Goal: Information Seeking & Learning: Learn about a topic

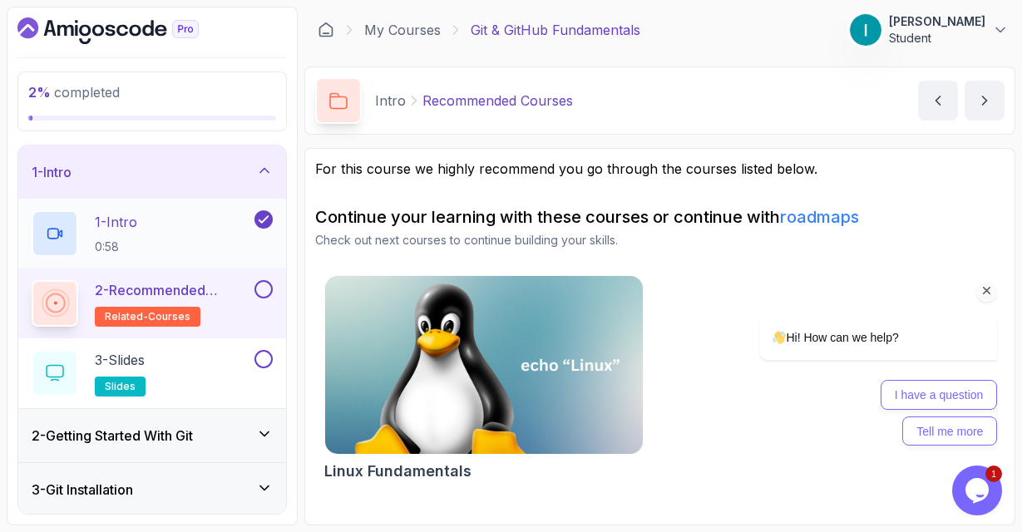
click at [170, 241] on div "1 - Intro 0:58" at bounding box center [142, 233] width 220 height 47
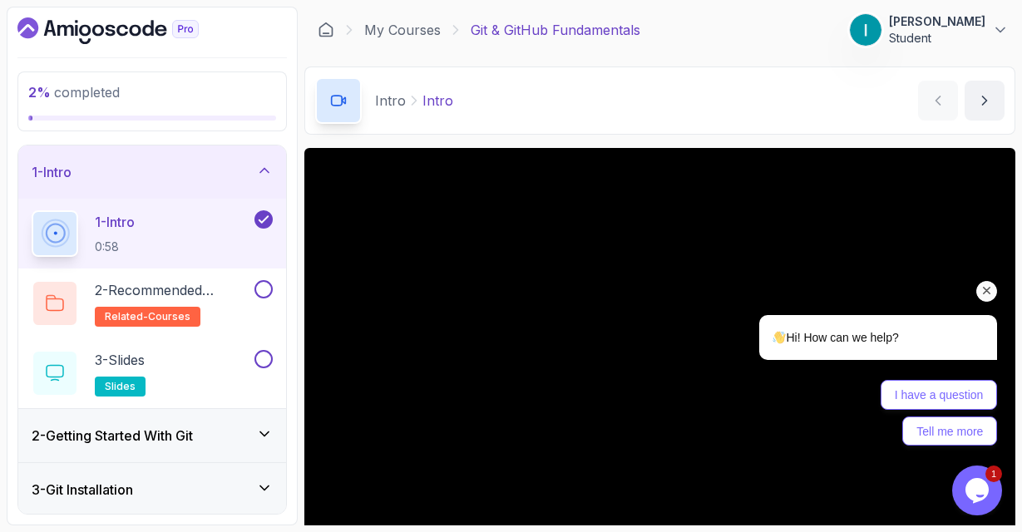
click at [985, 296] on icon "Chat attention grabber" at bounding box center [986, 291] width 15 height 15
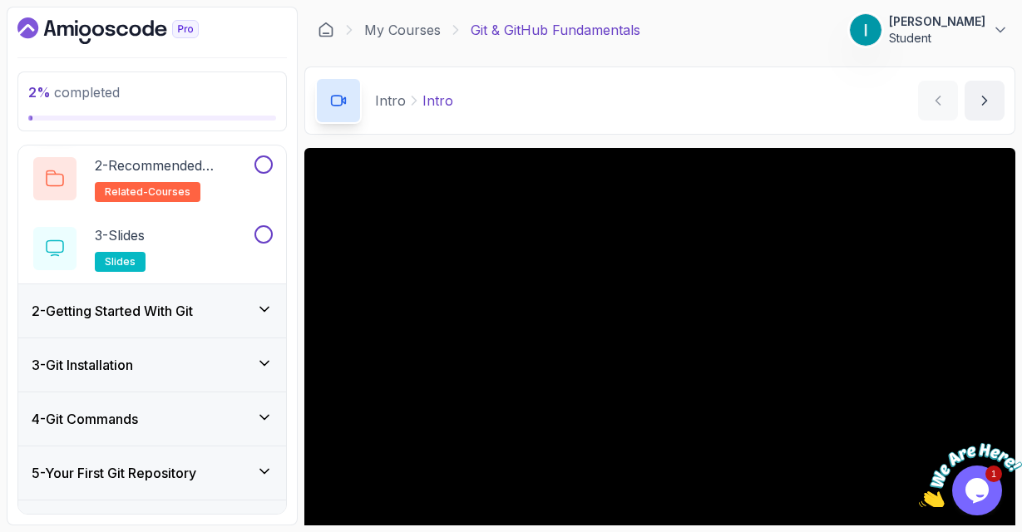
scroll to position [129, 0]
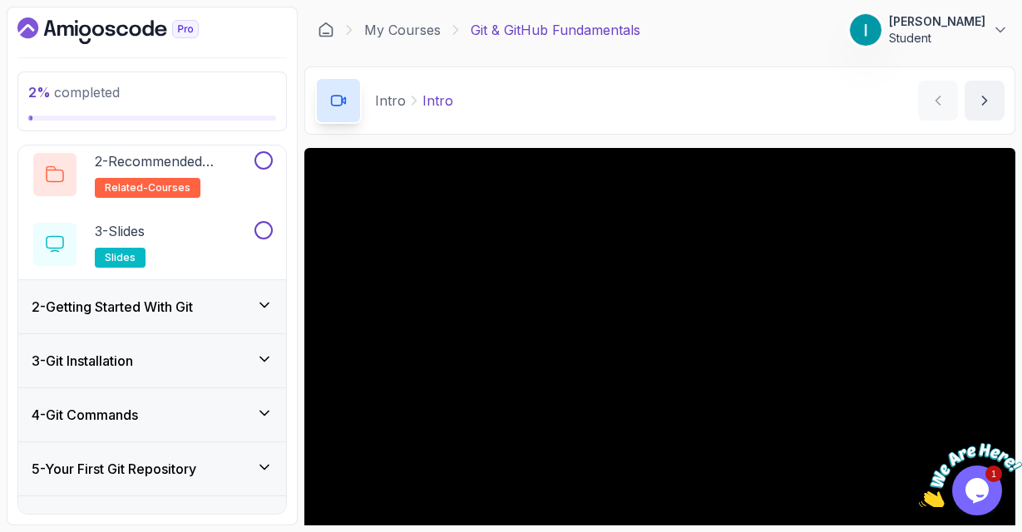
click at [221, 311] on div "2 - Getting Started With Git" at bounding box center [152, 307] width 241 height 20
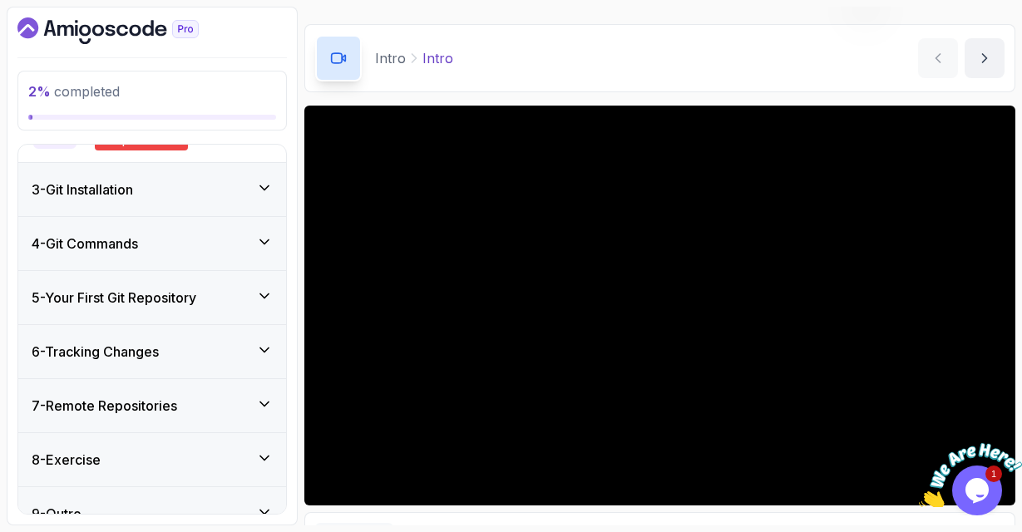
scroll to position [442, 0]
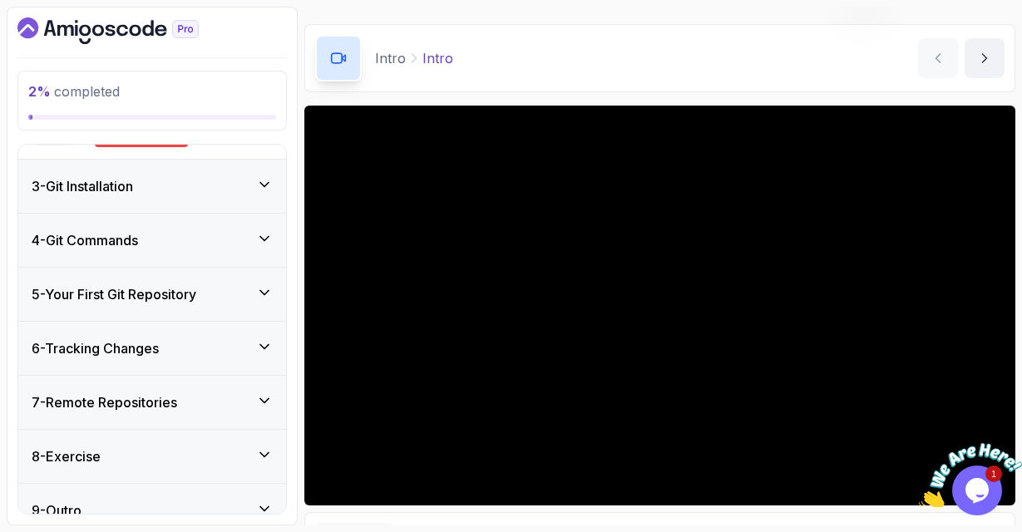
click at [205, 182] on div "3 - Git Installation" at bounding box center [152, 186] width 241 height 20
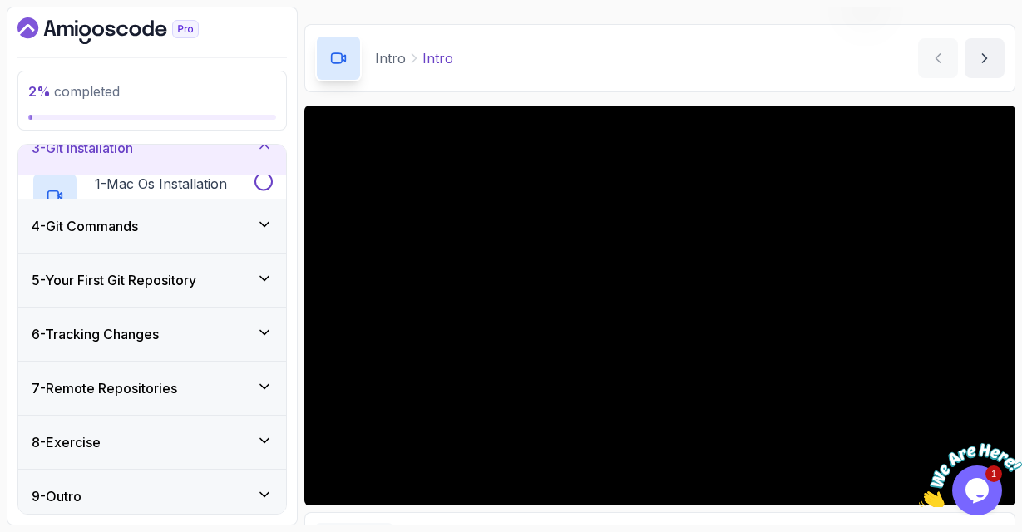
scroll to position [129, 0]
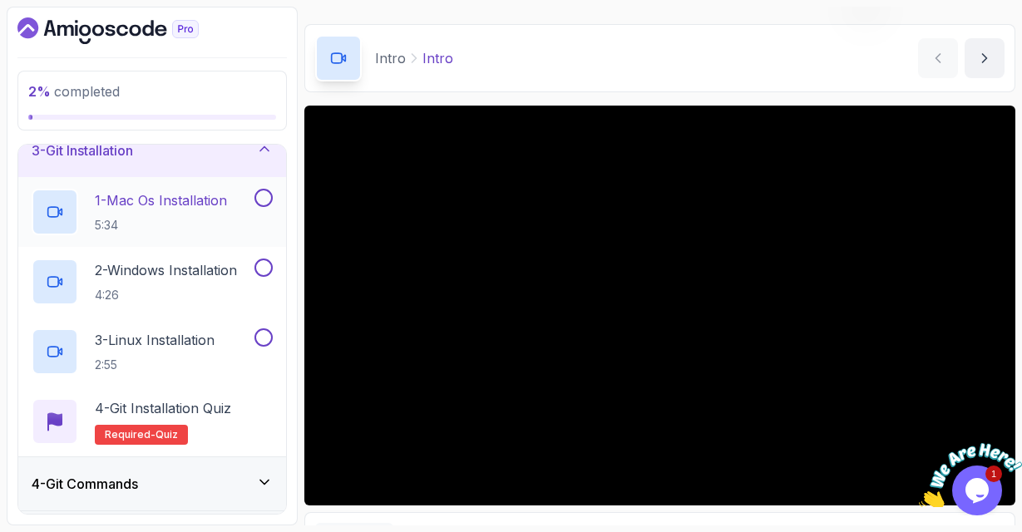
click at [220, 178] on div "1 - Mac Os Installation 5:34" at bounding box center [152, 212] width 268 height 70
click at [238, 160] on div "3 - Git Installation" at bounding box center [152, 151] width 241 height 20
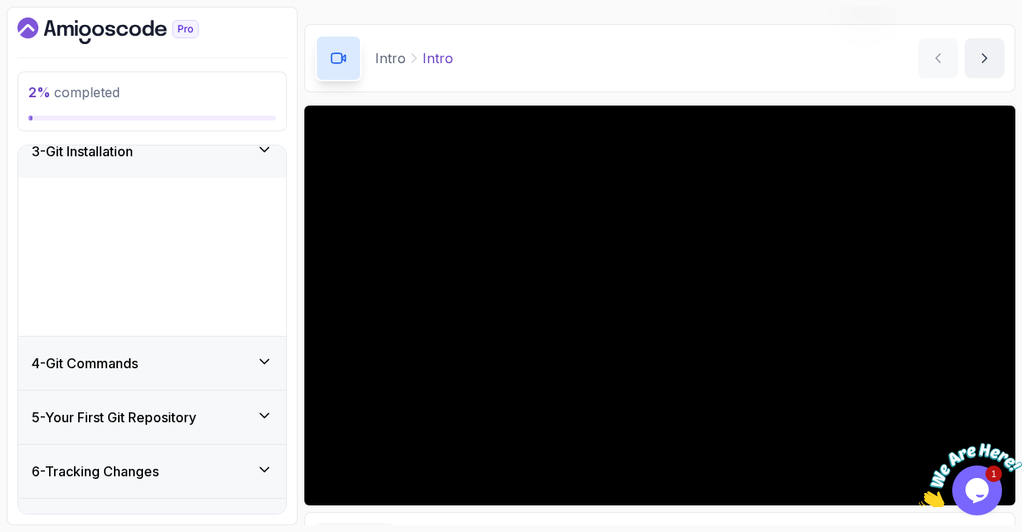
scroll to position [117, 0]
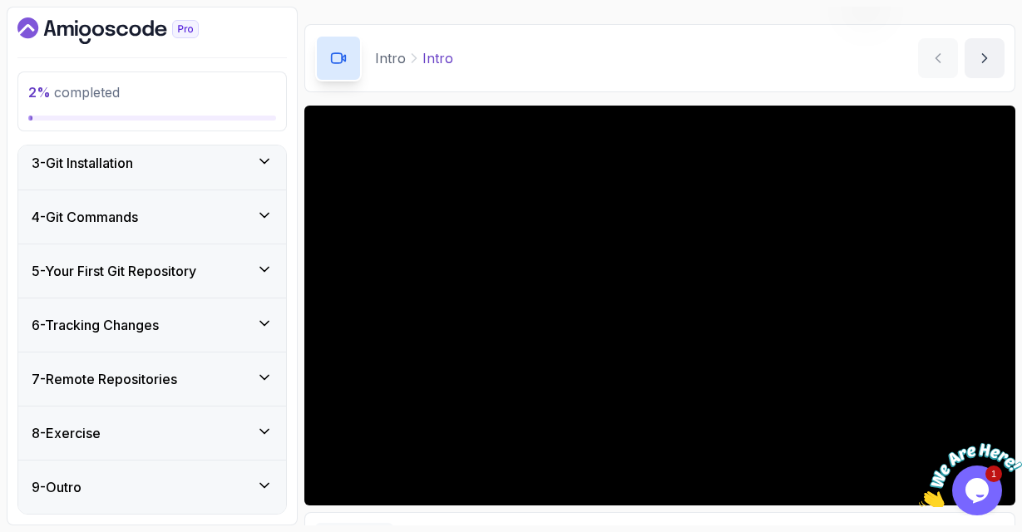
click at [208, 212] on div "4 - Git Commands" at bounding box center [152, 217] width 241 height 20
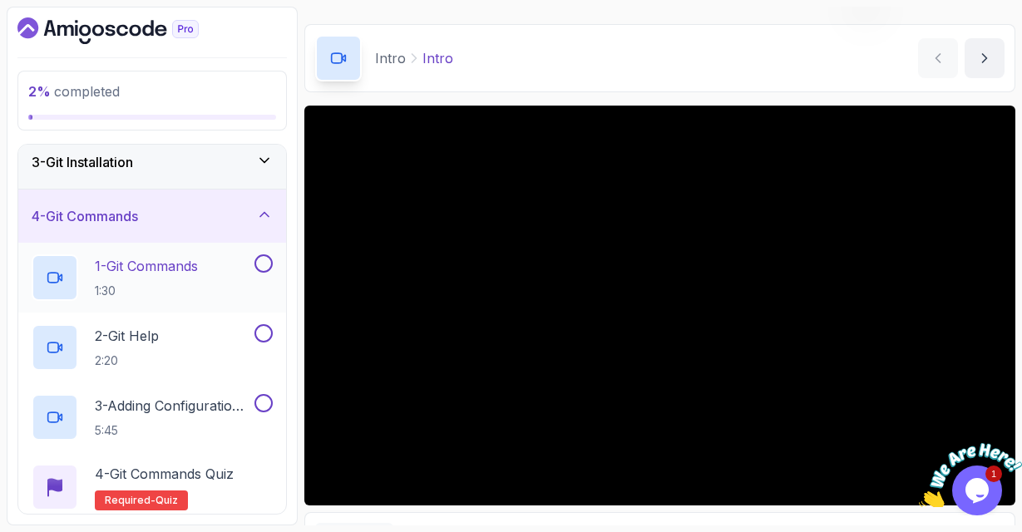
click at [219, 256] on div "1 - Git Commands 1:30" at bounding box center [142, 277] width 220 height 47
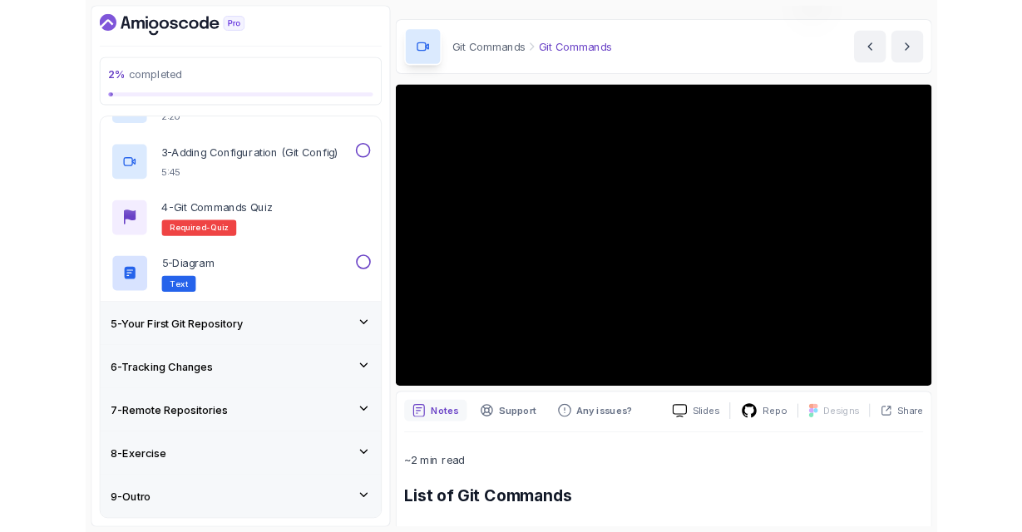
scroll to position [333, 0]
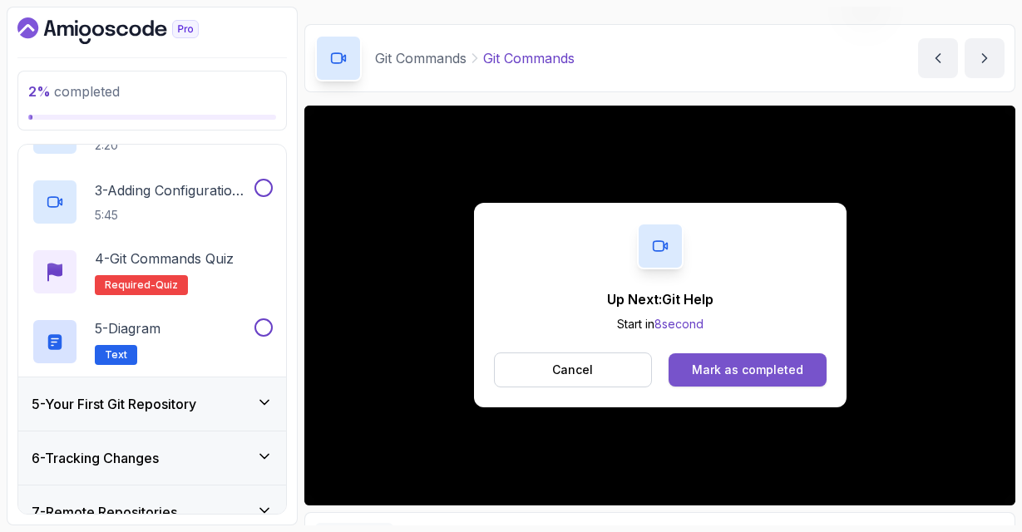
click at [706, 365] on div "Mark as completed" at bounding box center [747, 370] width 111 height 17
